Goal: Task Accomplishment & Management: Complete application form

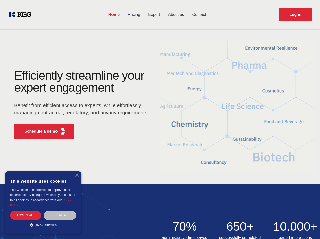
click at [160, 119] on div "Efficiently streamline your expert engagement Benefit from efficient access to …" at bounding box center [83, 105] width 154 height 73
click at [38, 131] on p "Schedule a demo" at bounding box center [40, 131] width 33 height 6
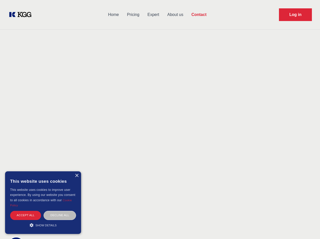
click at [77, 176] on div "× This website uses cookies This website uses cookies to improve user experienc…" at bounding box center [43, 202] width 76 height 63
click at [26, 215] on div "Accept all" at bounding box center [25, 215] width 31 height 9
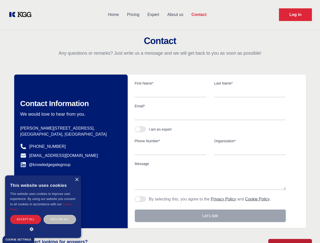
click at [60, 215] on div "Decline all" at bounding box center [60, 219] width 32 height 9
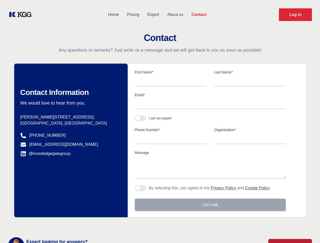
click at [43, 225] on main "Contact Any questions or remarks? Just write us a message and we will get back …" at bounding box center [160, 132] width 320 height 264
